Goal: Information Seeking & Learning: Compare options

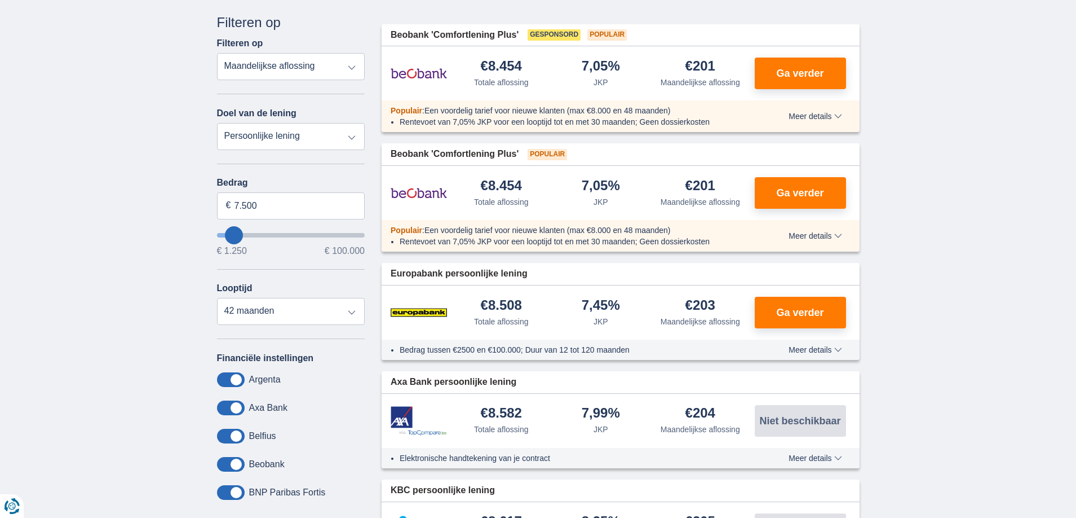
scroll to position [263, 0]
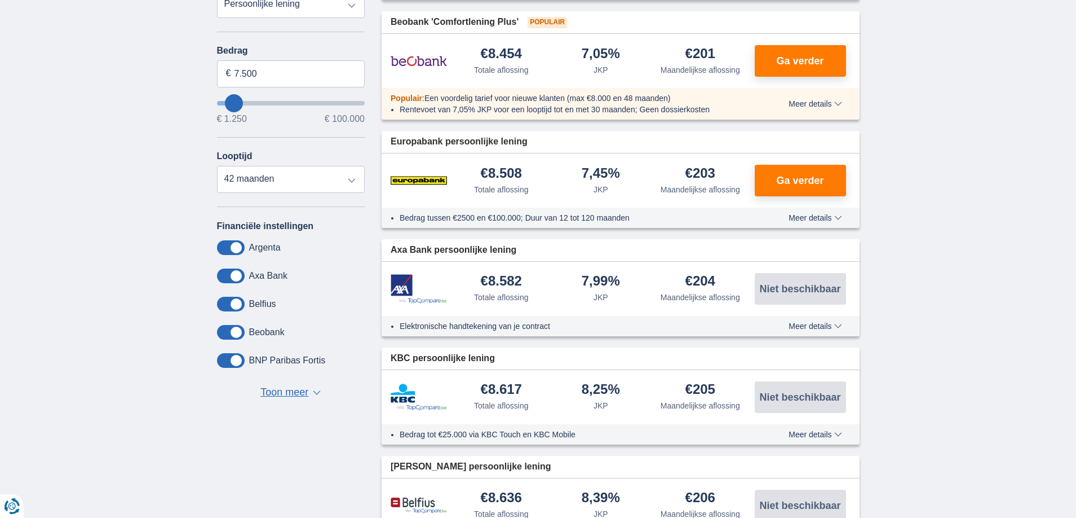
click at [278, 390] on span "Toon meer" at bounding box center [284, 392] width 48 height 15
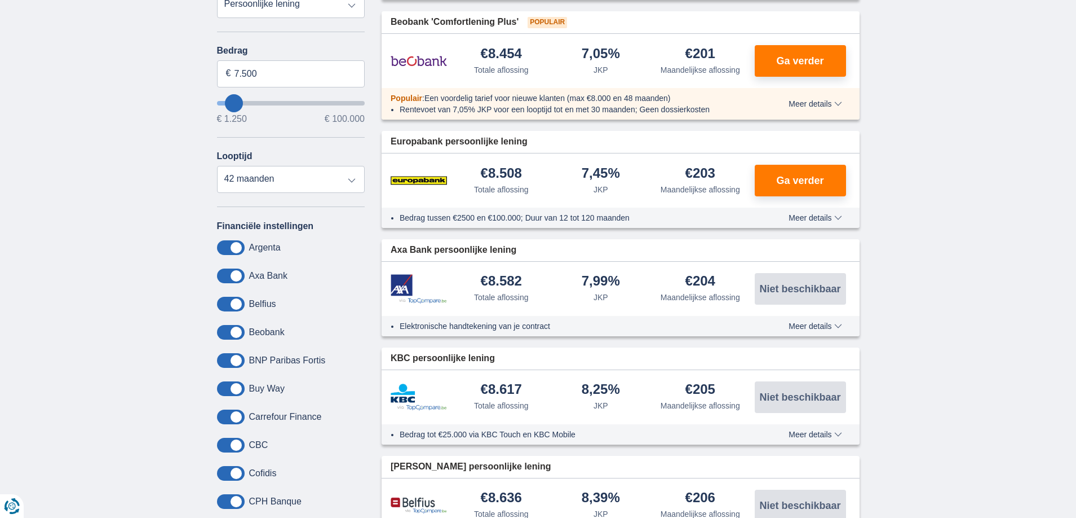
click at [240, 414] on span at bounding box center [231, 416] width 28 height 15
click at [0, 0] on input "checkbox" at bounding box center [0, 0] width 0 height 0
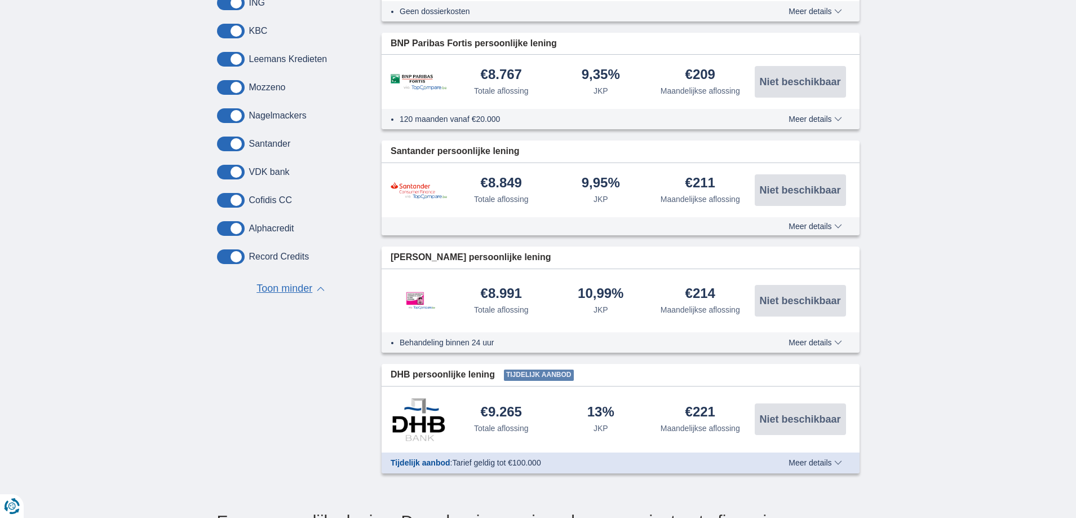
scroll to position [1053, 0]
